Goal: Find specific page/section: Find specific page/section

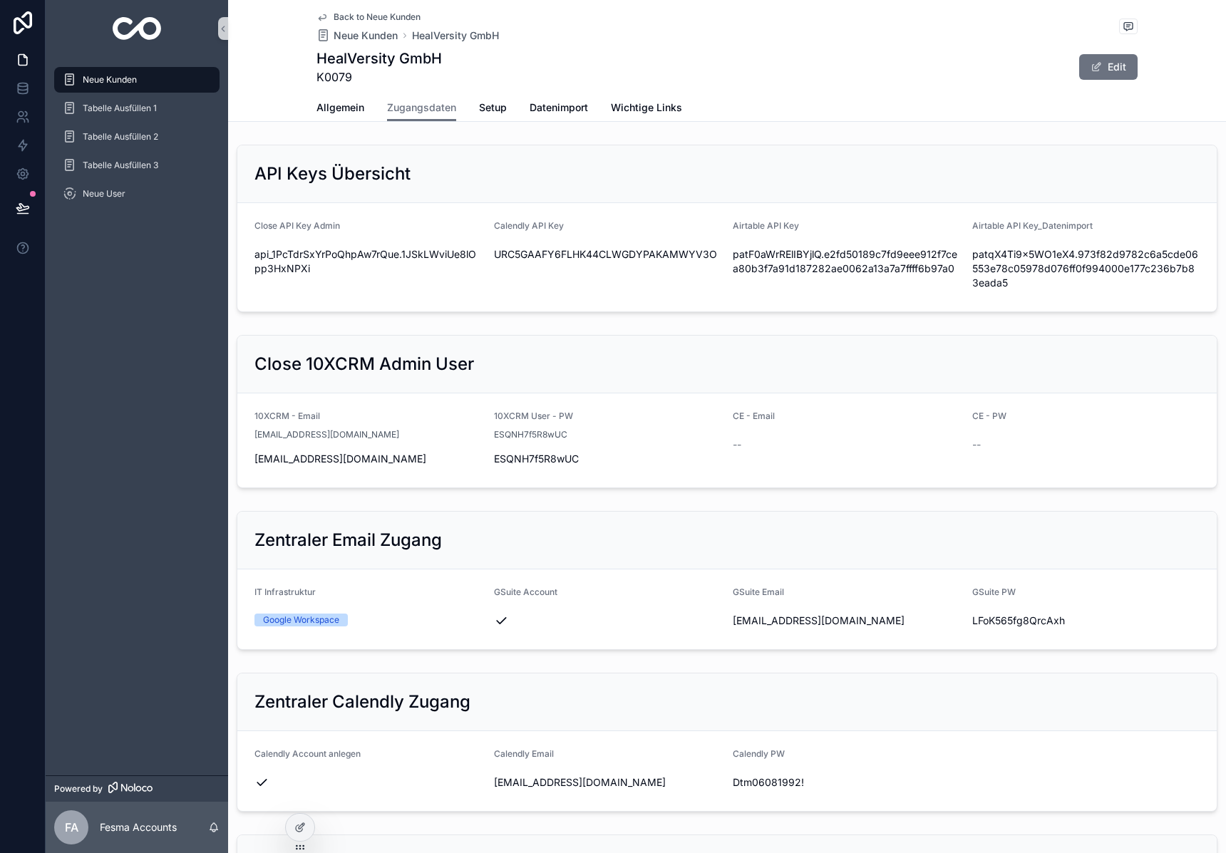
scroll to position [1590, 0]
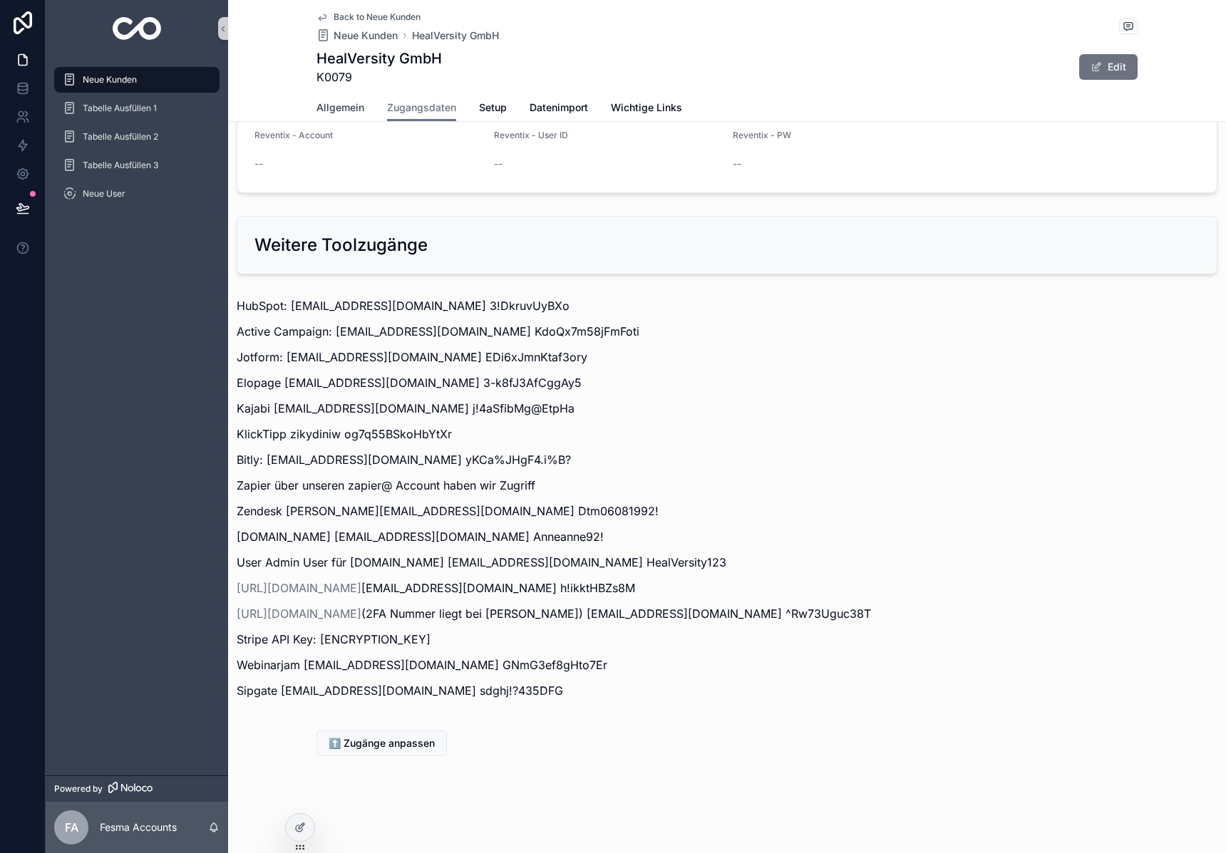
click at [331, 99] on link "Allgemein" at bounding box center [340, 109] width 48 height 29
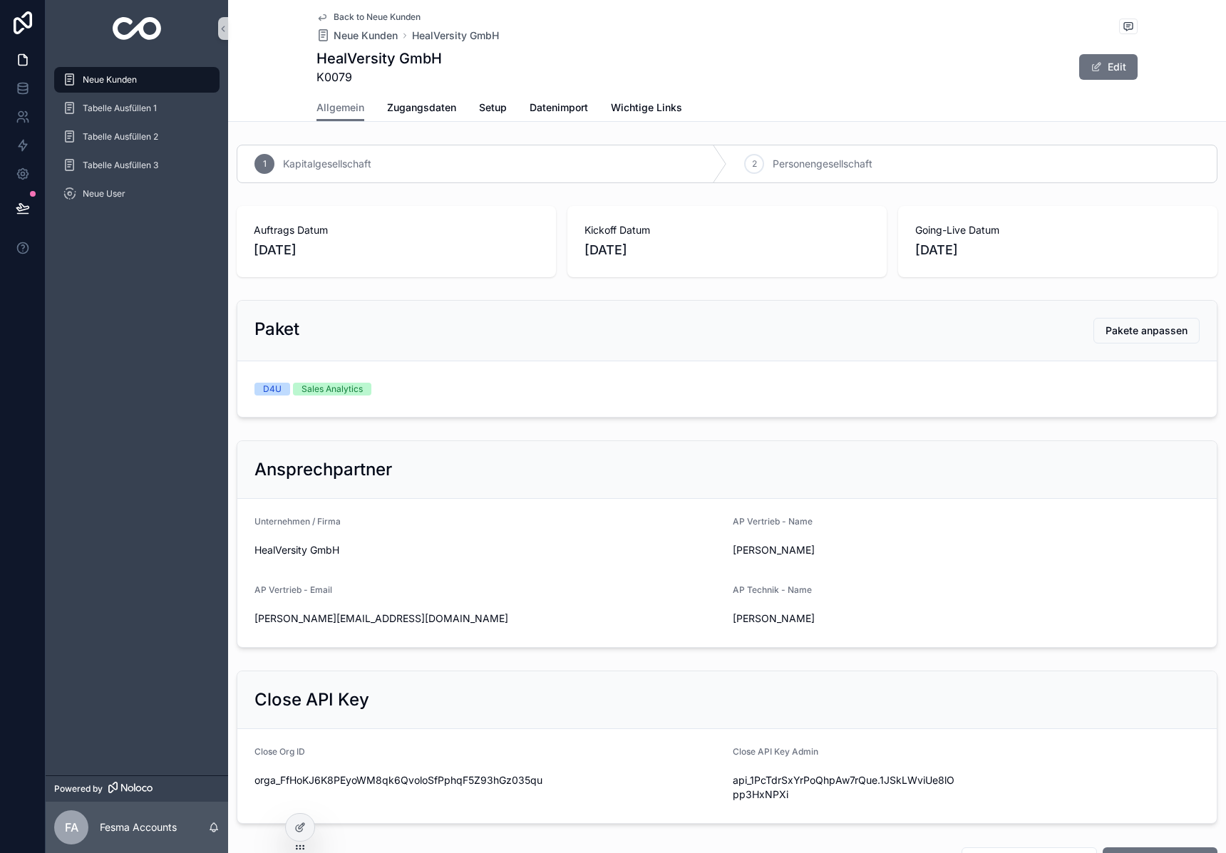
click at [118, 24] on img "scrollable content" at bounding box center [137, 28] width 49 height 23
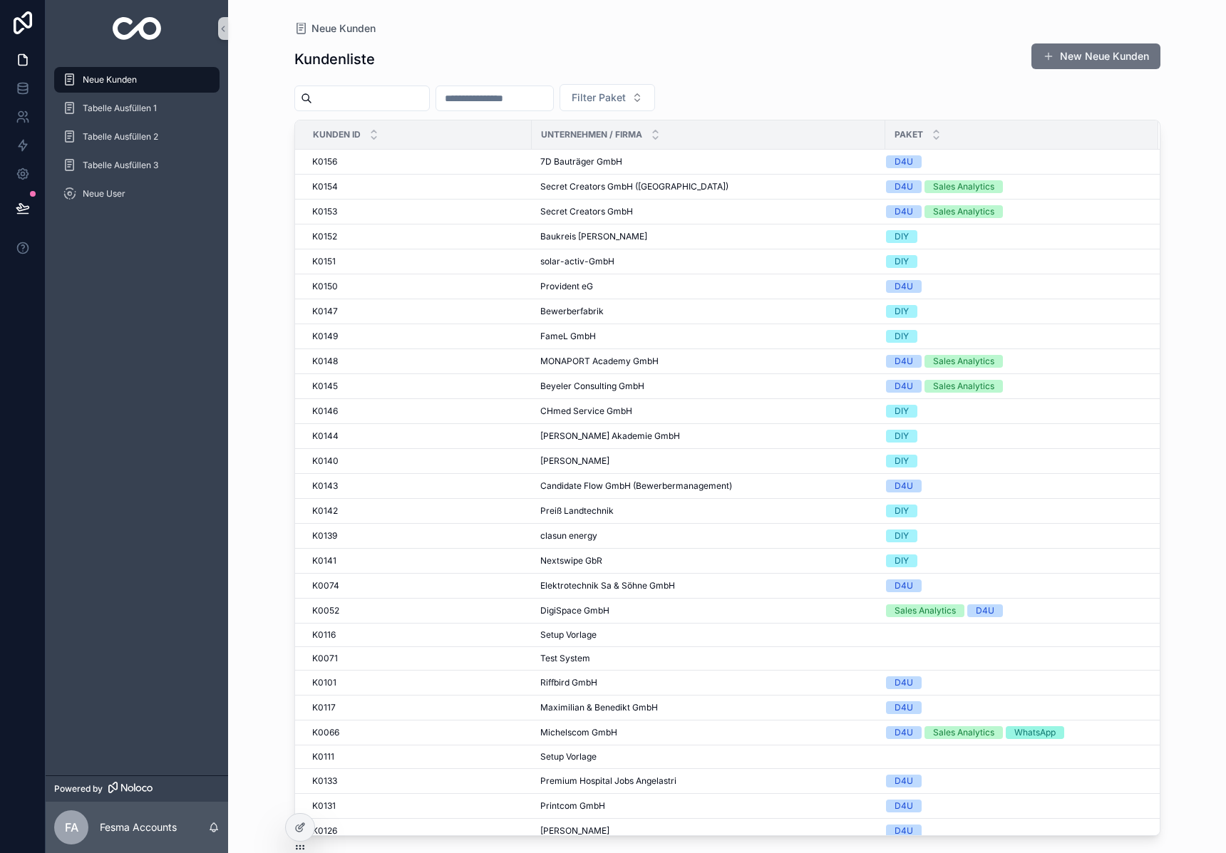
click at [388, 91] on input "scrollable content" at bounding box center [370, 98] width 117 height 20
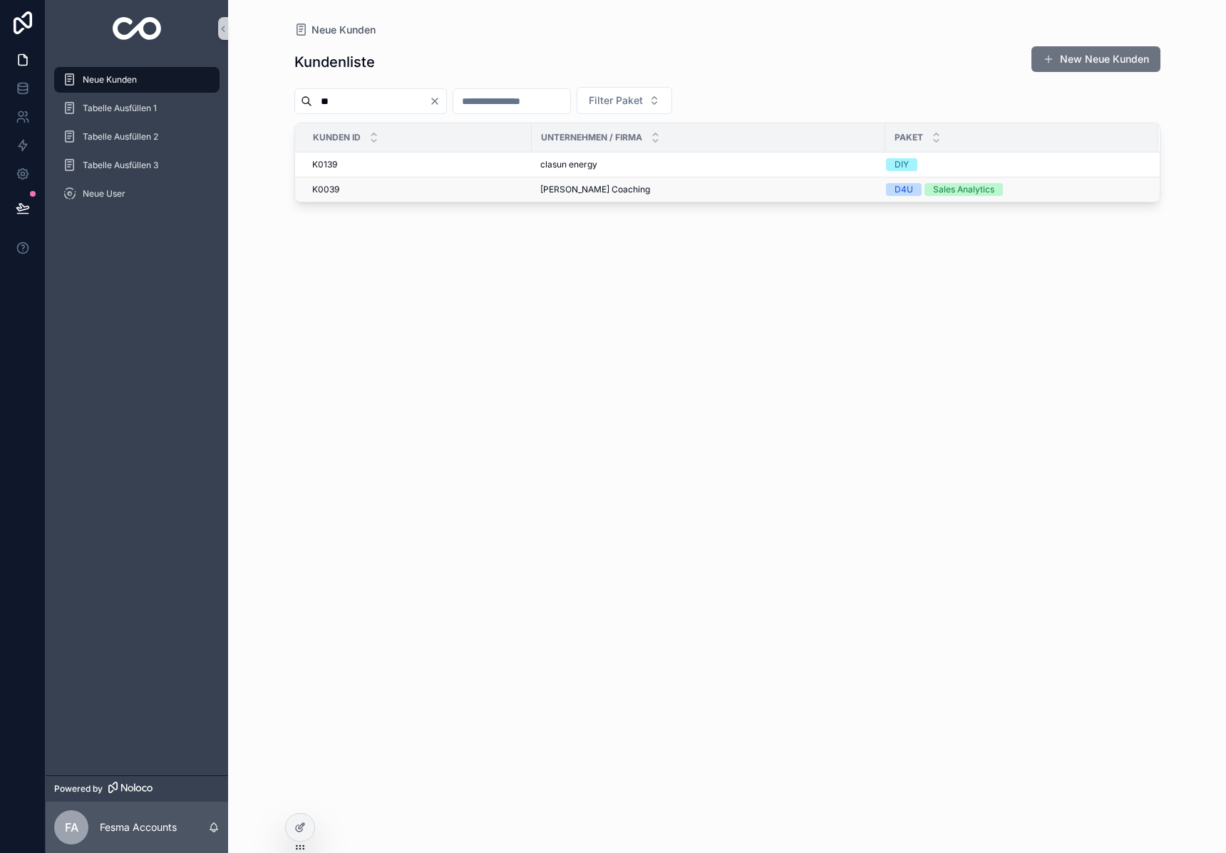
type input "**"
click at [575, 185] on span "Alexandra Weber Coaching" at bounding box center [595, 189] width 110 height 11
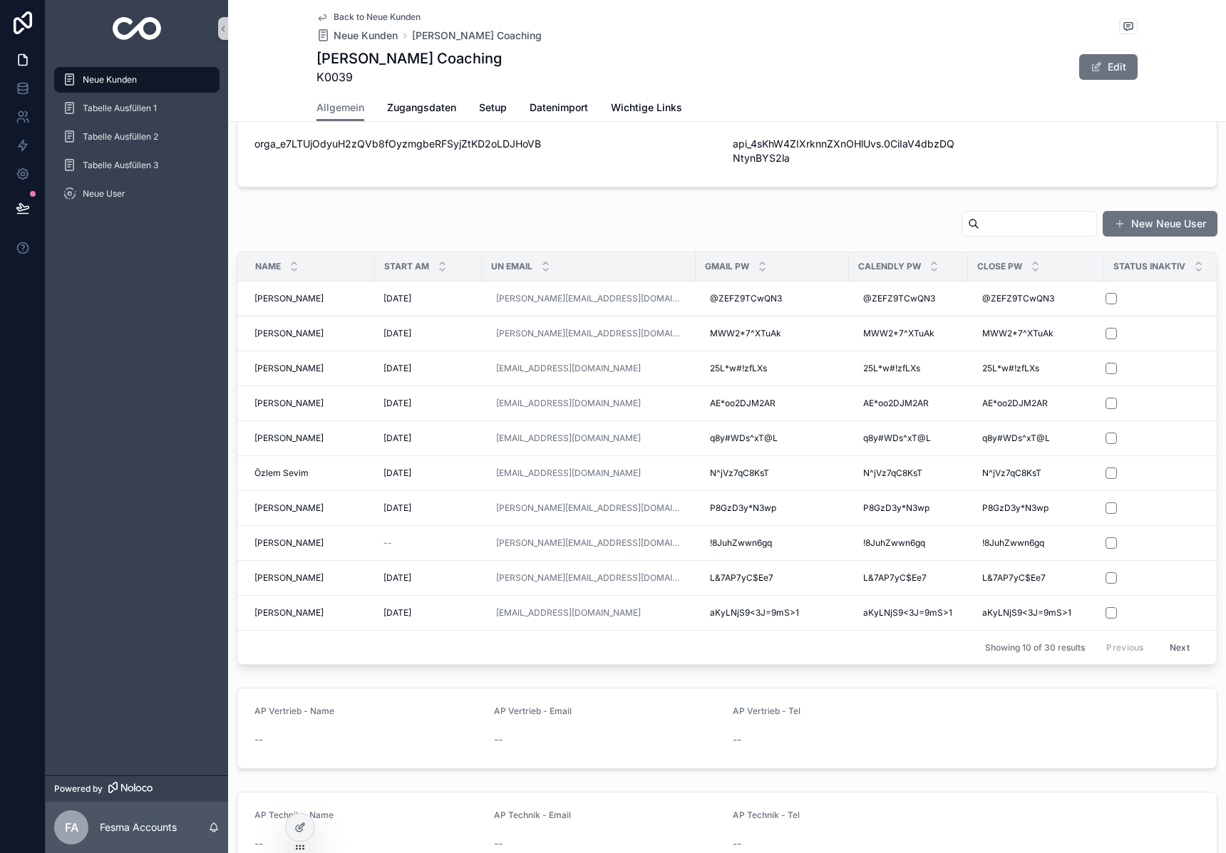
scroll to position [858, 0]
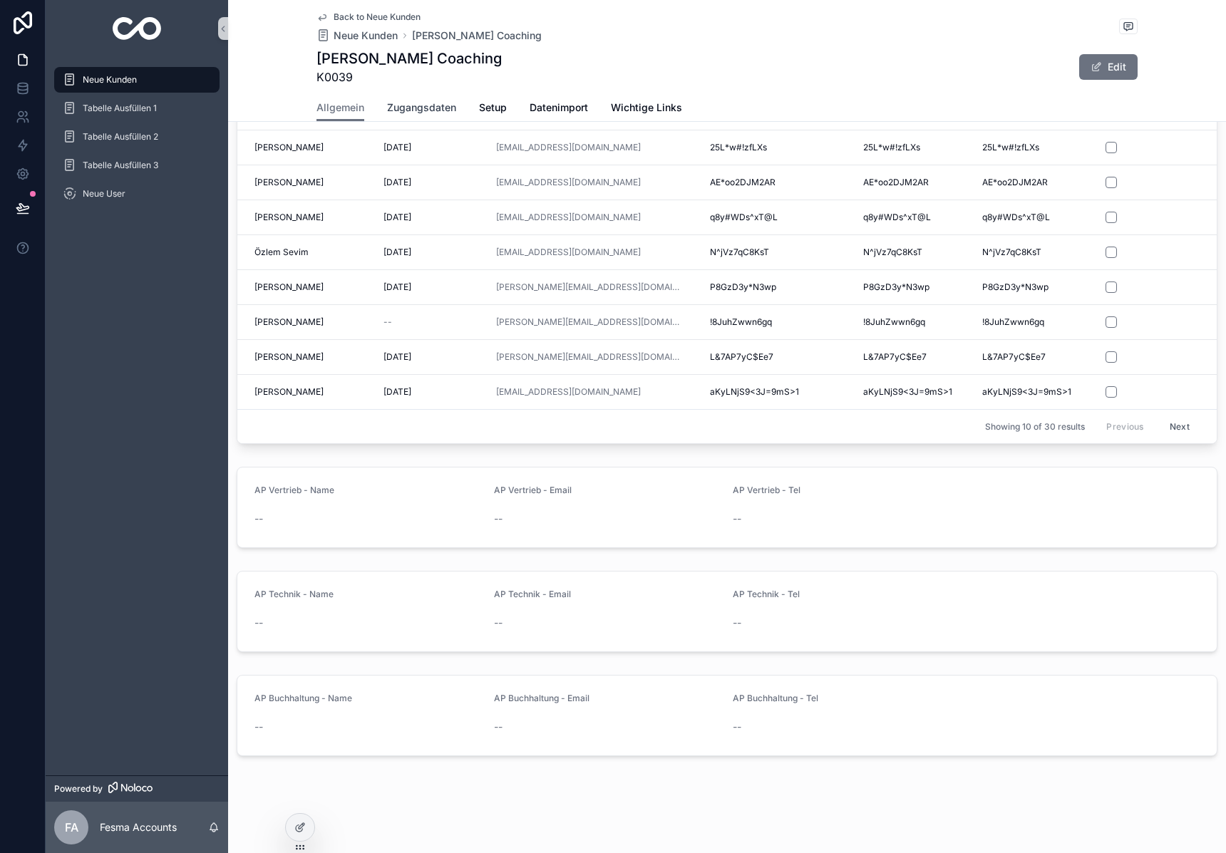
click at [436, 98] on link "Zugangsdaten" at bounding box center [421, 109] width 69 height 29
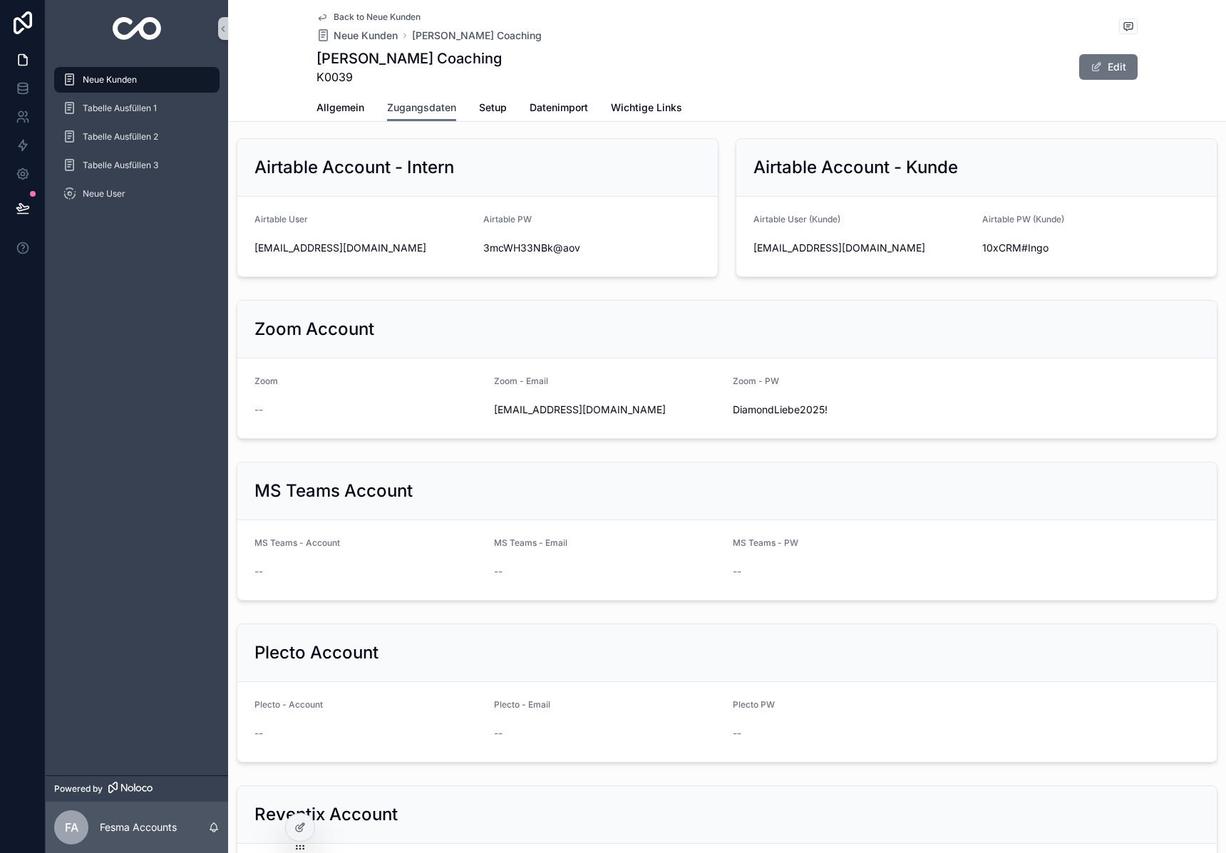
scroll to position [848, 0]
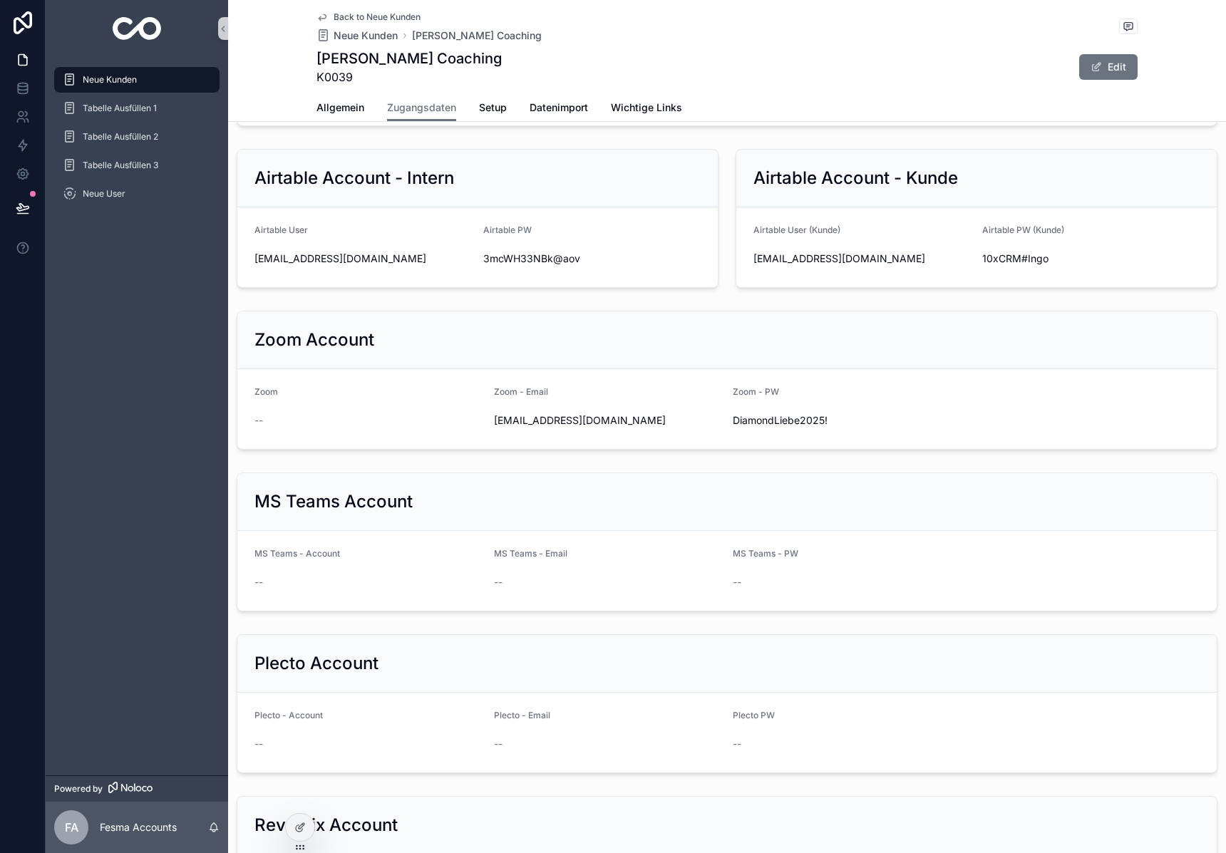
click at [584, 428] on div "support@alexandraweber-coaching.de" at bounding box center [608, 420] width 228 height 23
click at [586, 423] on span "support@alexandraweber-coaching.de" at bounding box center [608, 420] width 228 height 14
copy div "support@alexandraweber-coaching.de"
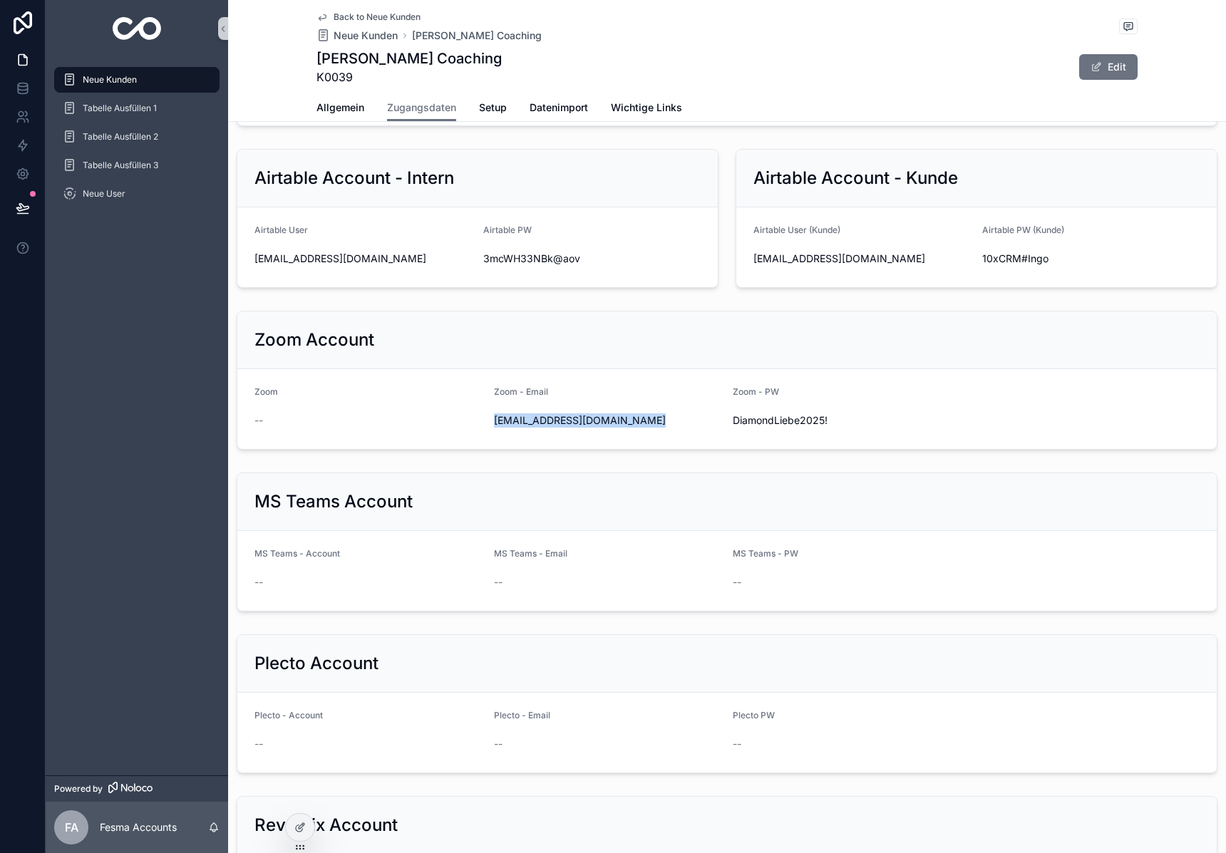
click at [760, 417] on span "DiamondLiebe2025!" at bounding box center [847, 420] width 228 height 14
copy div "DiamondLiebe2025!"
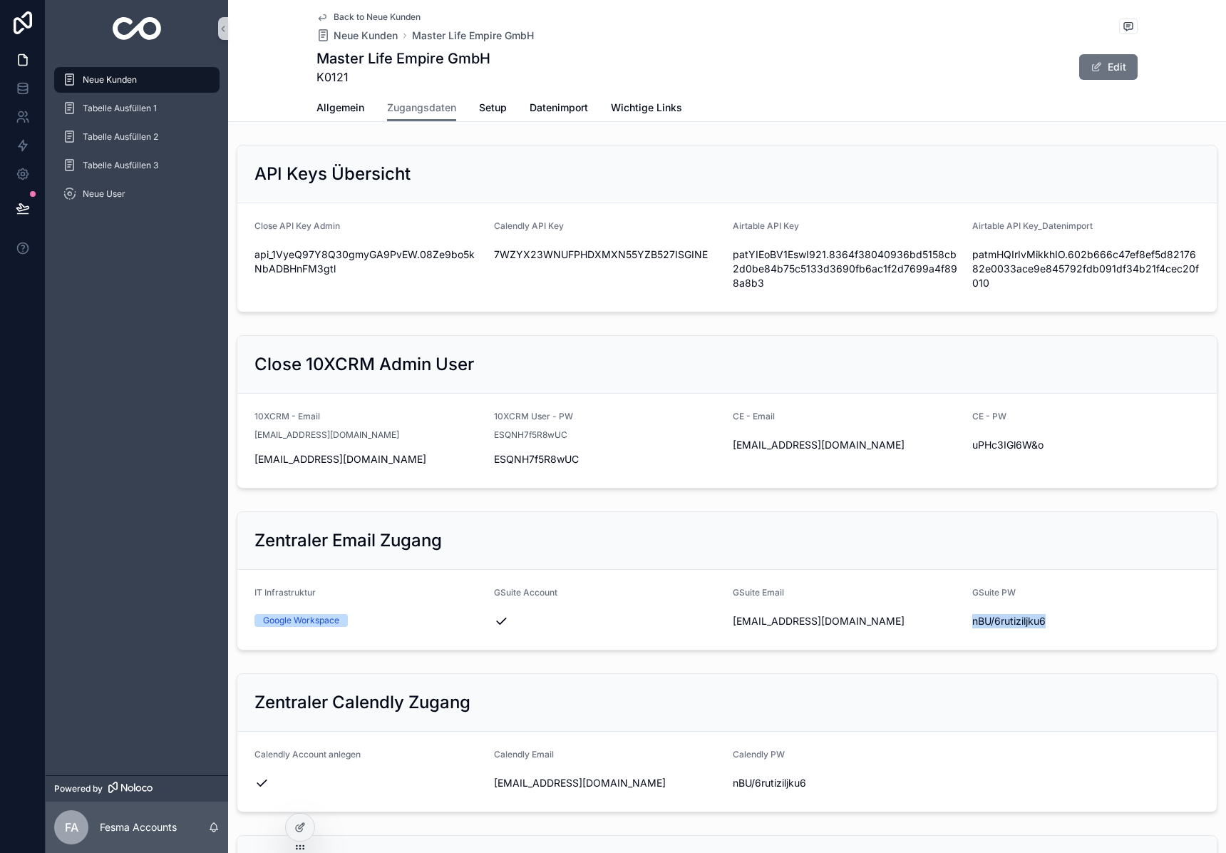
click at [131, 37] on img "scrollable content" at bounding box center [137, 28] width 49 height 23
